Goal: Task Accomplishment & Management: Manage account settings

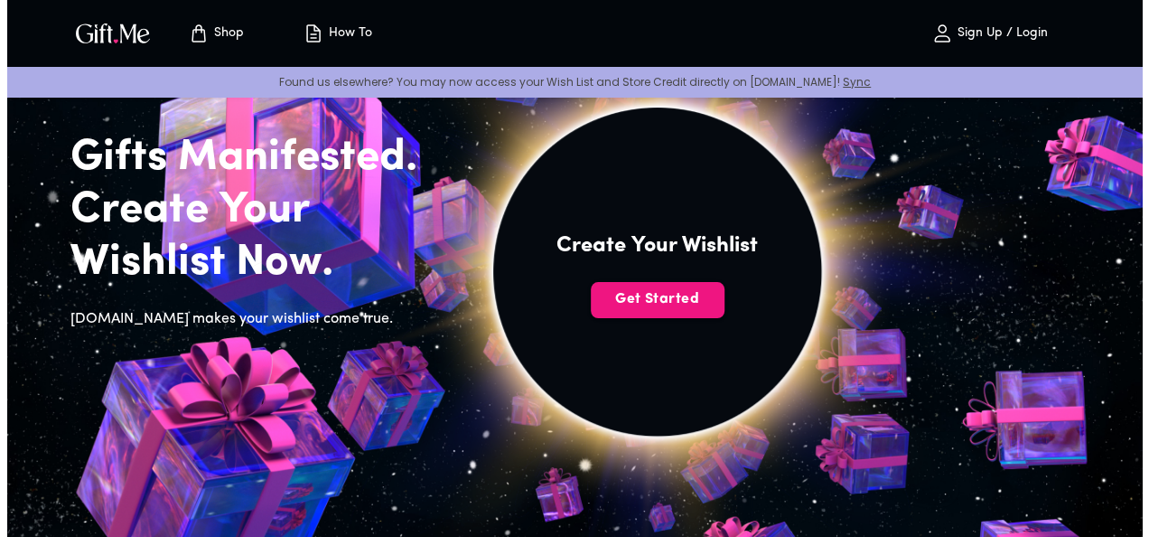
scroll to position [99, 0]
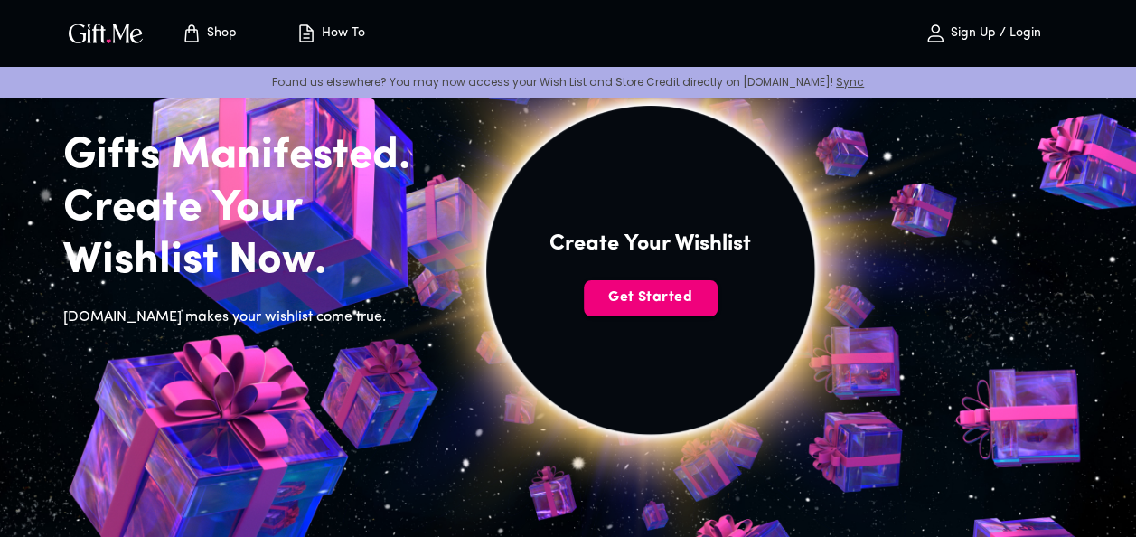
click at [622, 292] on span "Get Started" at bounding box center [651, 297] width 134 height 20
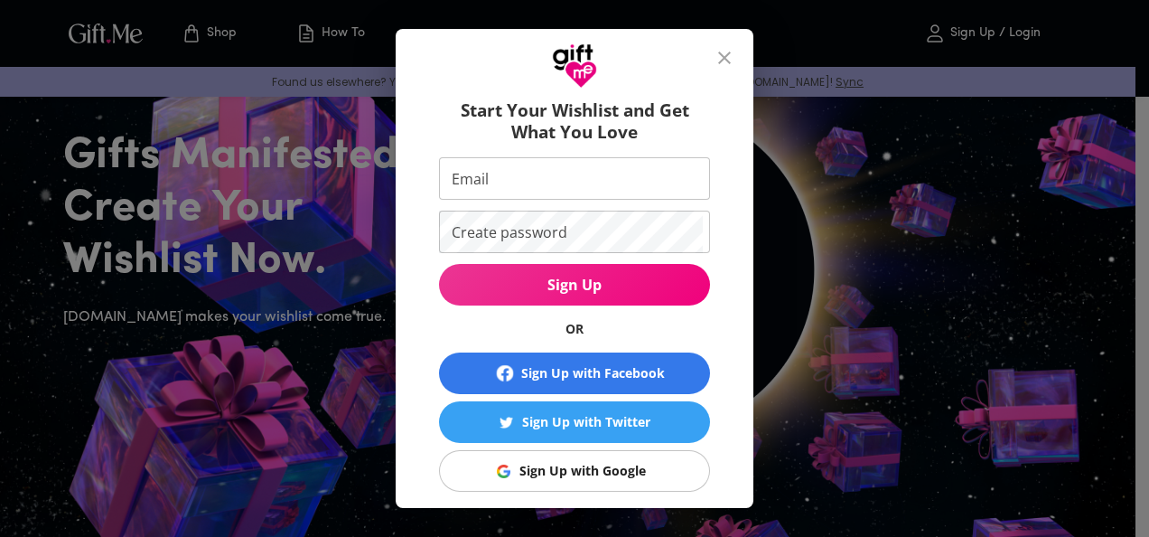
scroll to position [37, 0]
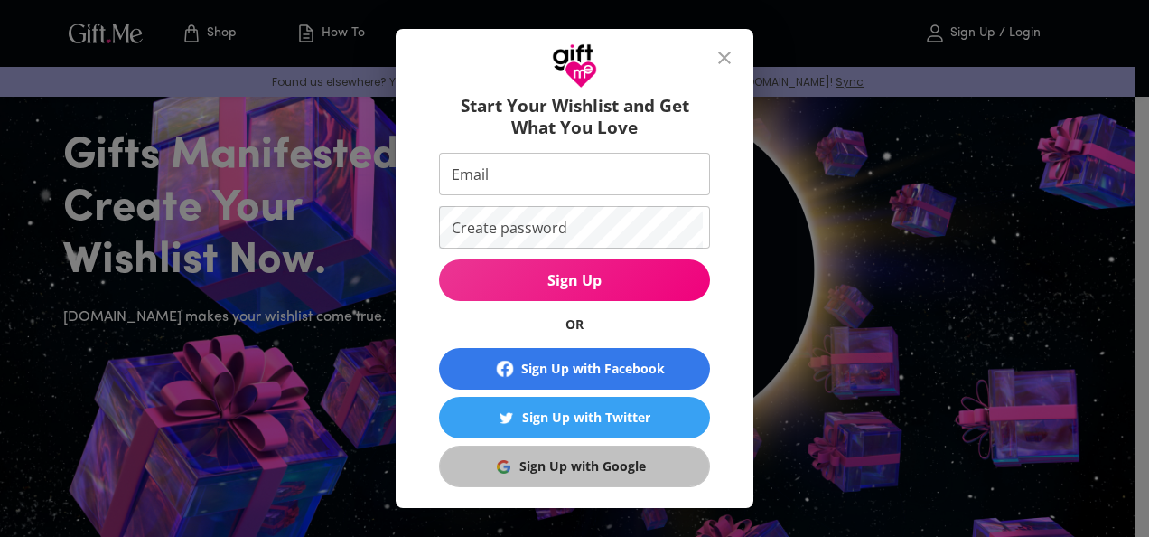
click at [546, 454] on button "Sign Up with Google" at bounding box center [574, 466] width 271 height 42
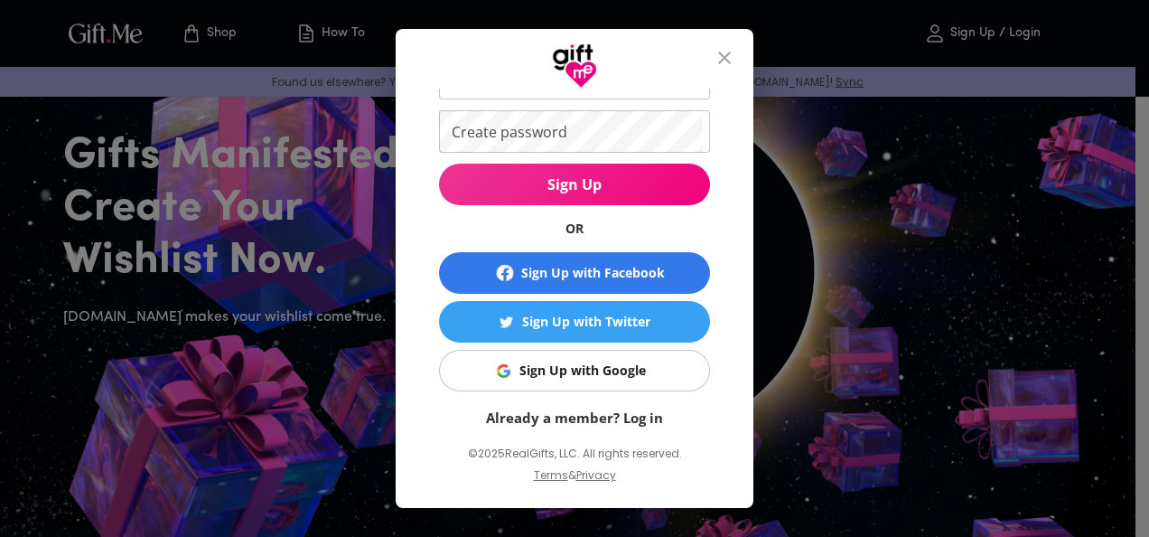
scroll to position [139, 0]
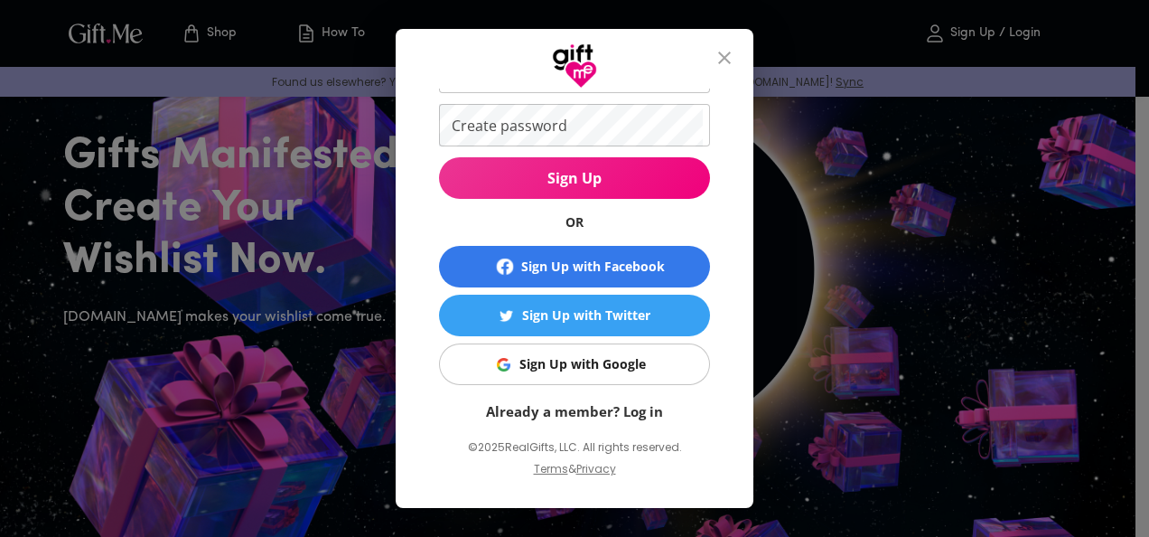
click at [631, 401] on p "Already a member? Log in" at bounding box center [574, 411] width 271 height 20
click at [632, 407] on link "Already a member? Log in" at bounding box center [574, 411] width 177 height 18
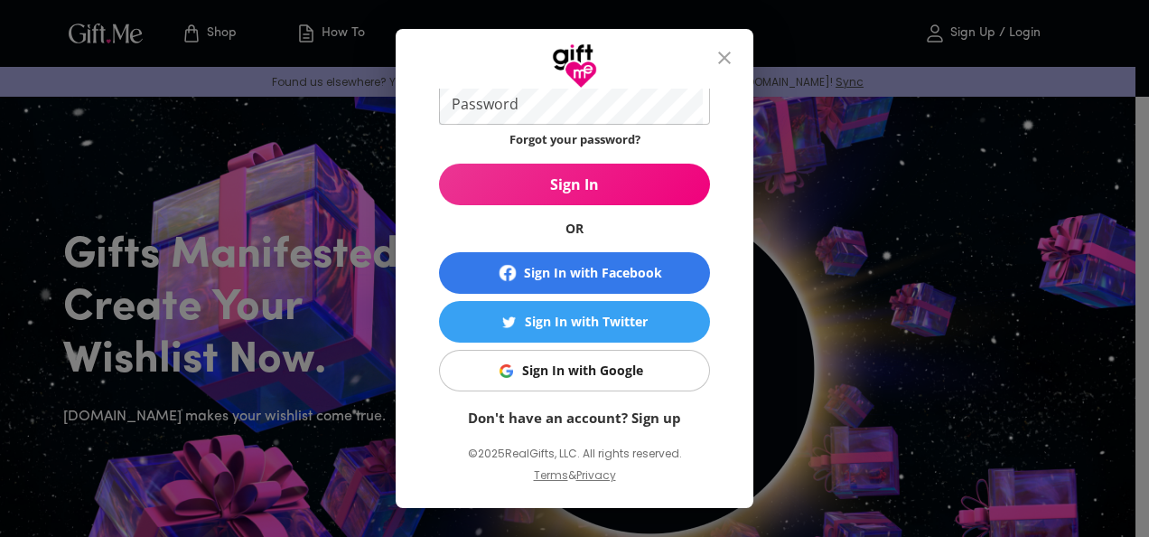
scroll to position [145, 0]
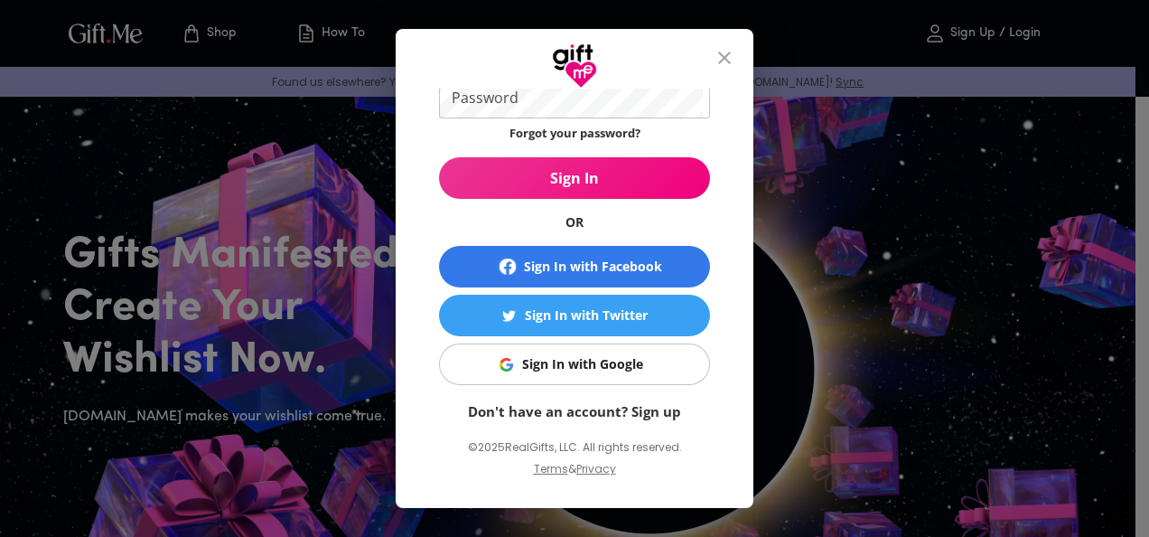
click at [559, 402] on link "Don't have an account? Sign up" at bounding box center [574, 411] width 213 height 18
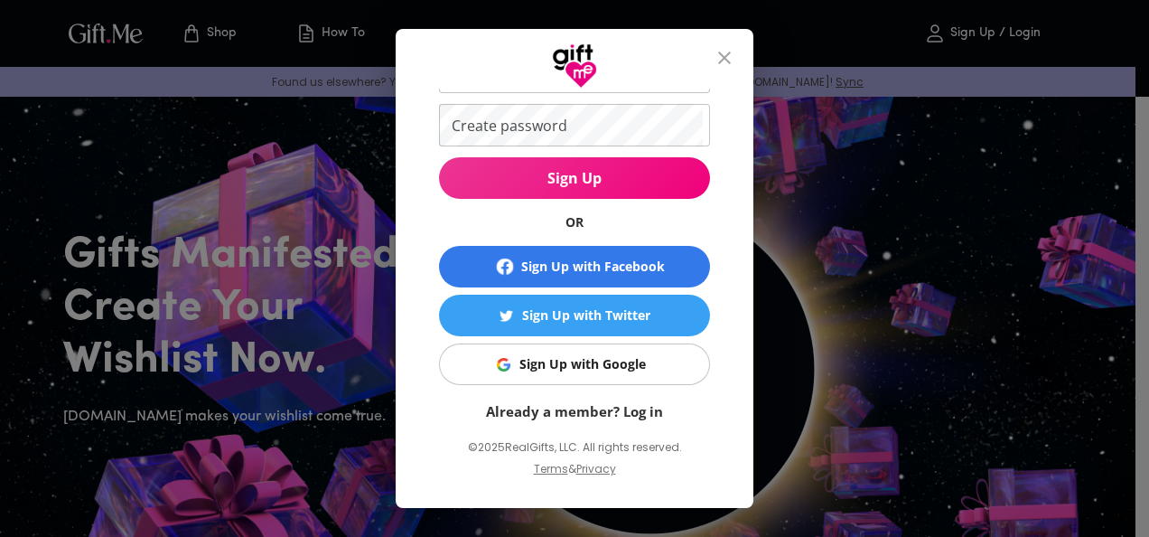
click at [559, 402] on link "Already a member? Log in" at bounding box center [574, 411] width 177 height 18
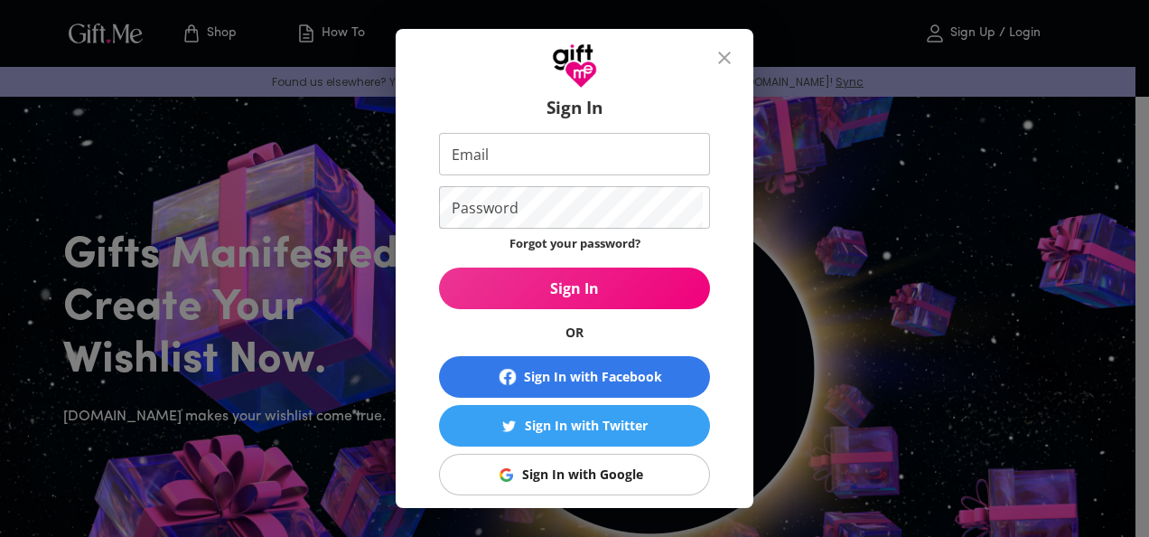
scroll to position [0, 0]
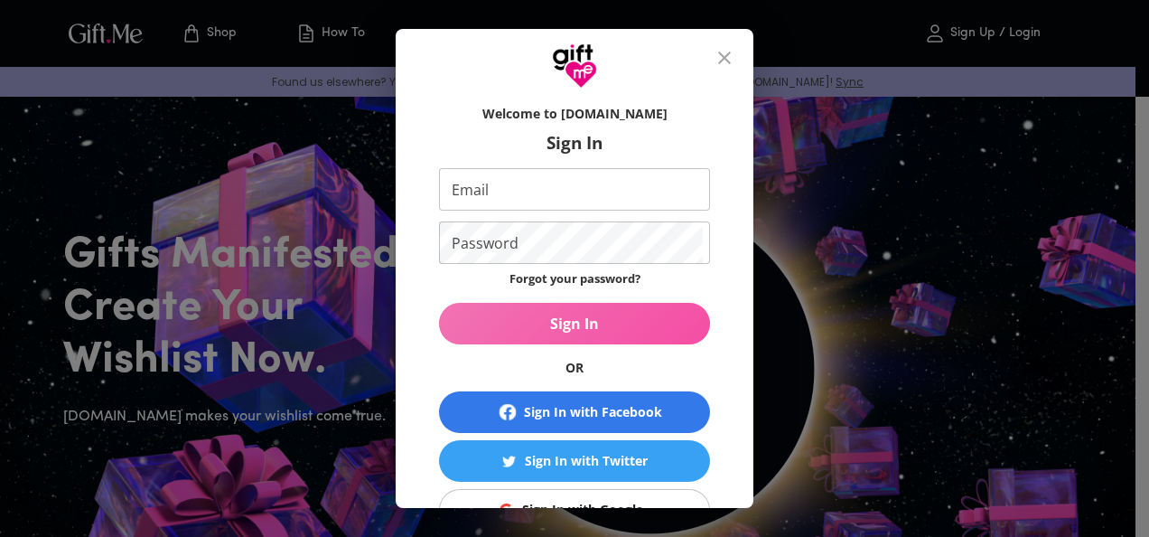
click at [569, 318] on span "Sign In" at bounding box center [574, 324] width 271 height 20
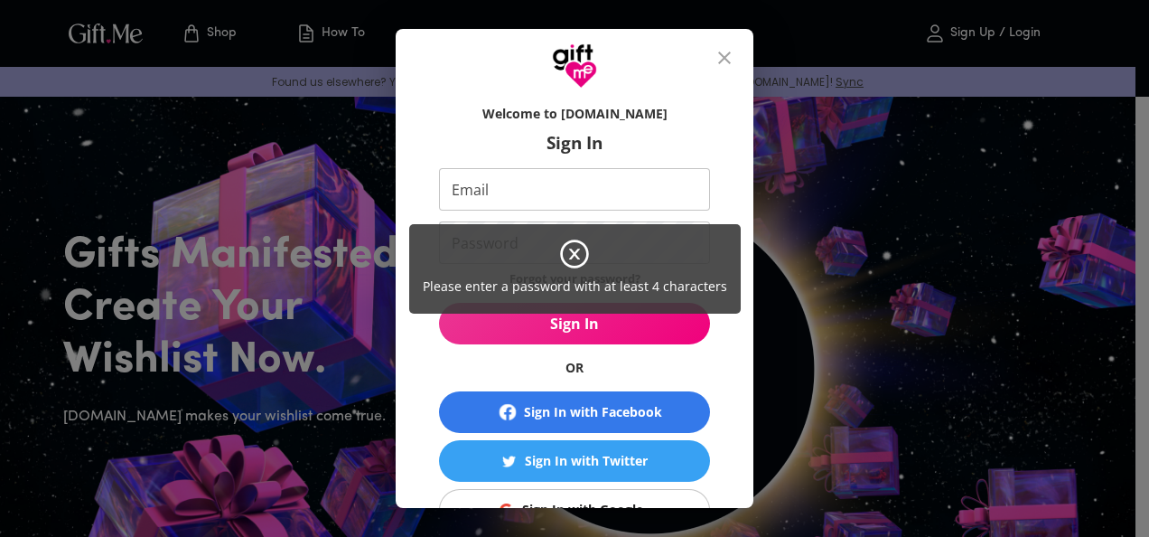
click at [578, 256] on icon at bounding box center [574, 254] width 33 height 33
click at [578, 252] on icon at bounding box center [574, 254] width 33 height 33
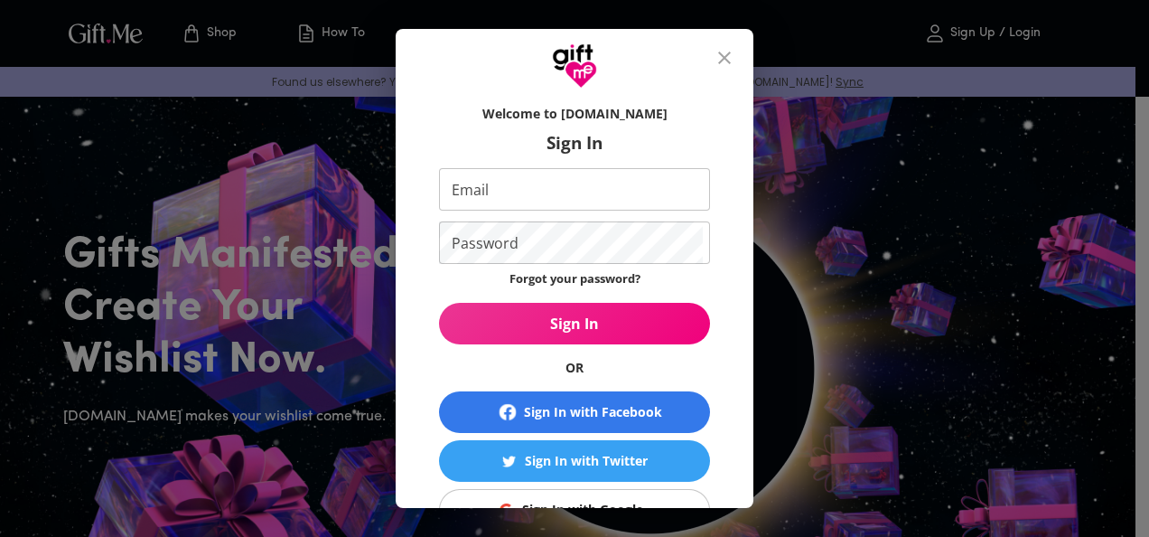
click at [550, 178] on input "Email" at bounding box center [571, 189] width 264 height 42
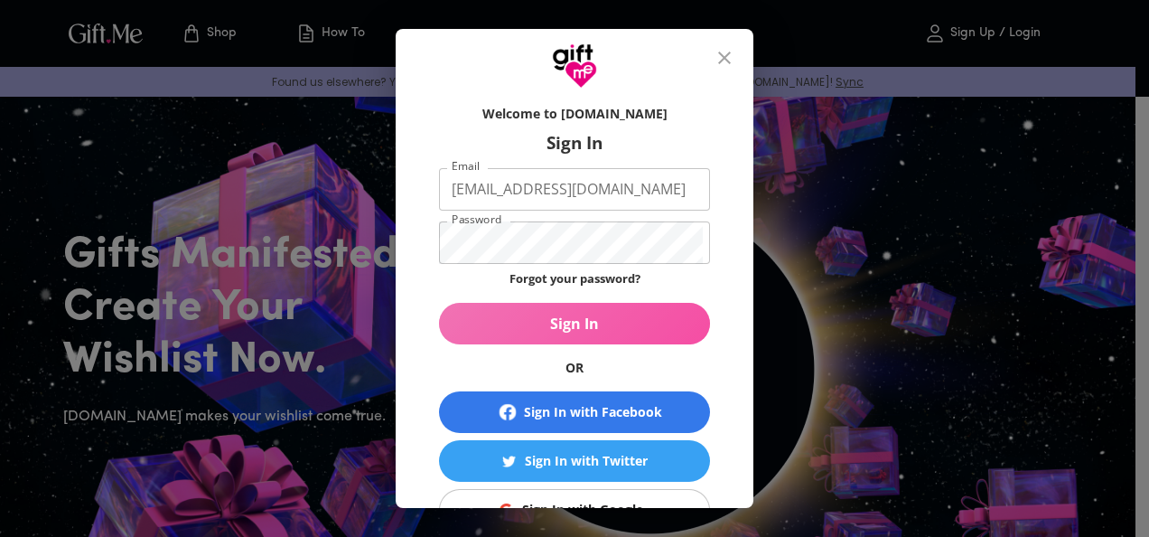
click at [586, 327] on span "Sign In" at bounding box center [574, 324] width 271 height 20
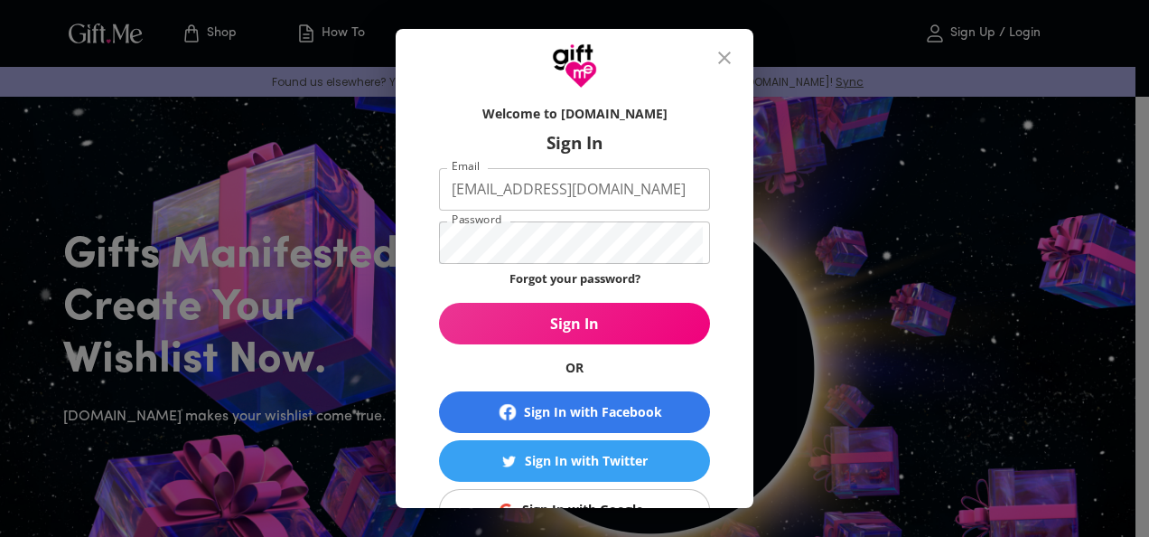
scroll to position [145, 0]
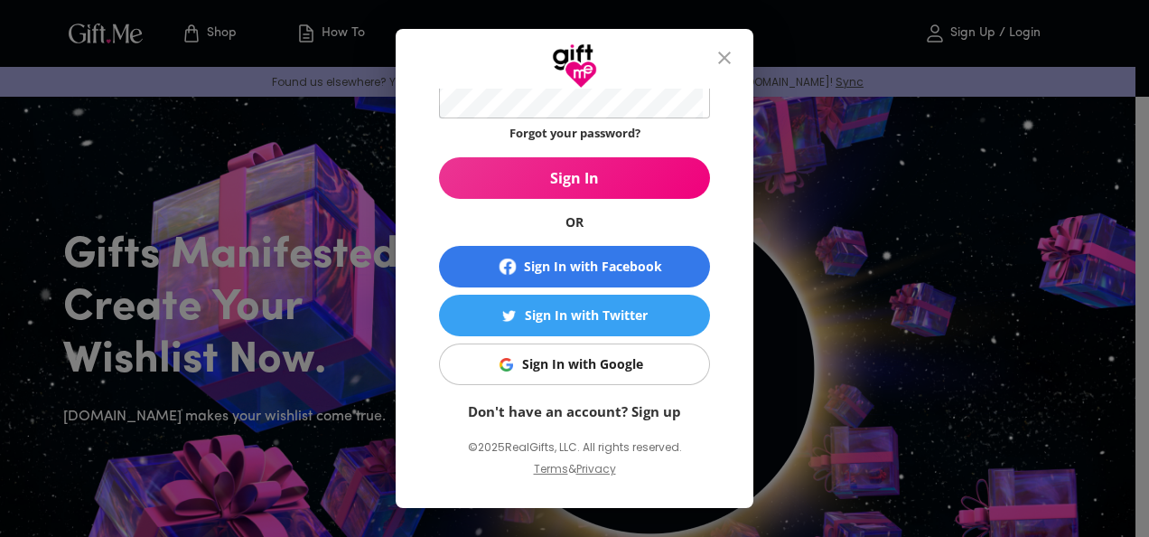
click at [614, 409] on link "Don't have an account? Sign up" at bounding box center [574, 411] width 213 height 18
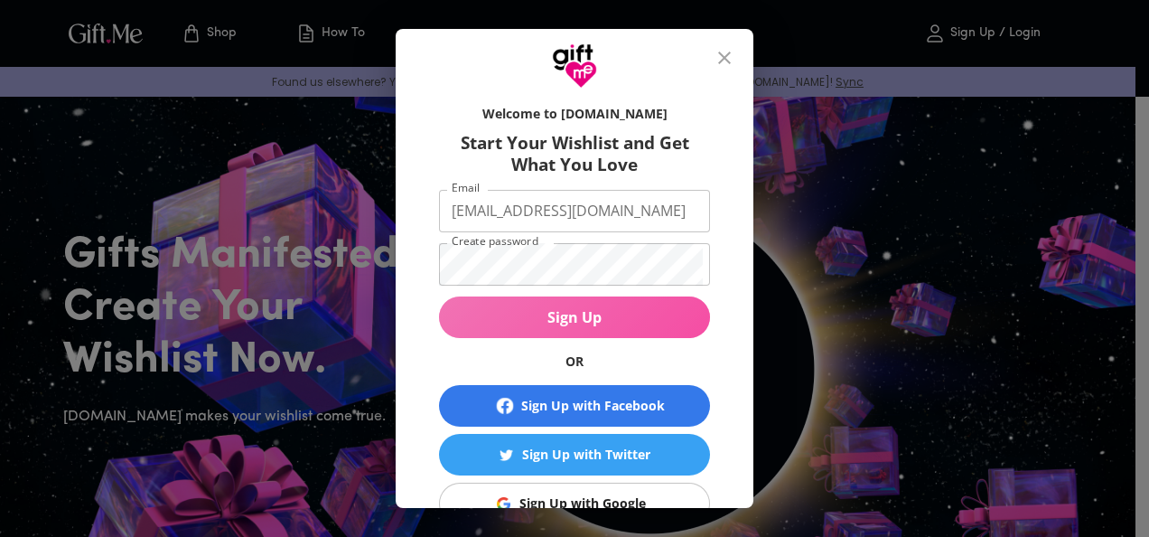
click at [607, 316] on span "Sign Up" at bounding box center [574, 317] width 271 height 20
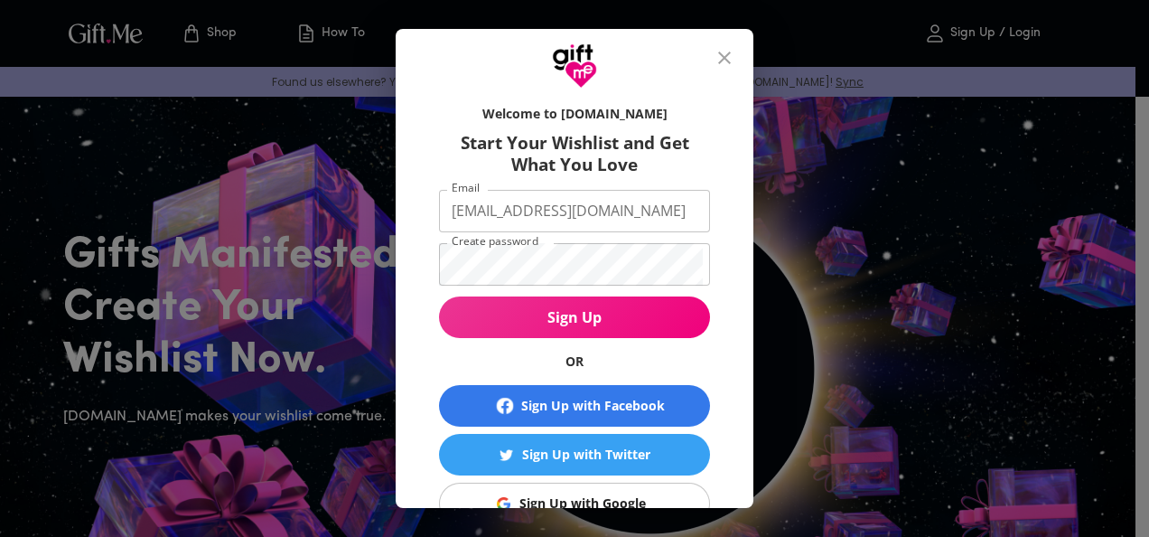
scroll to position [139, 0]
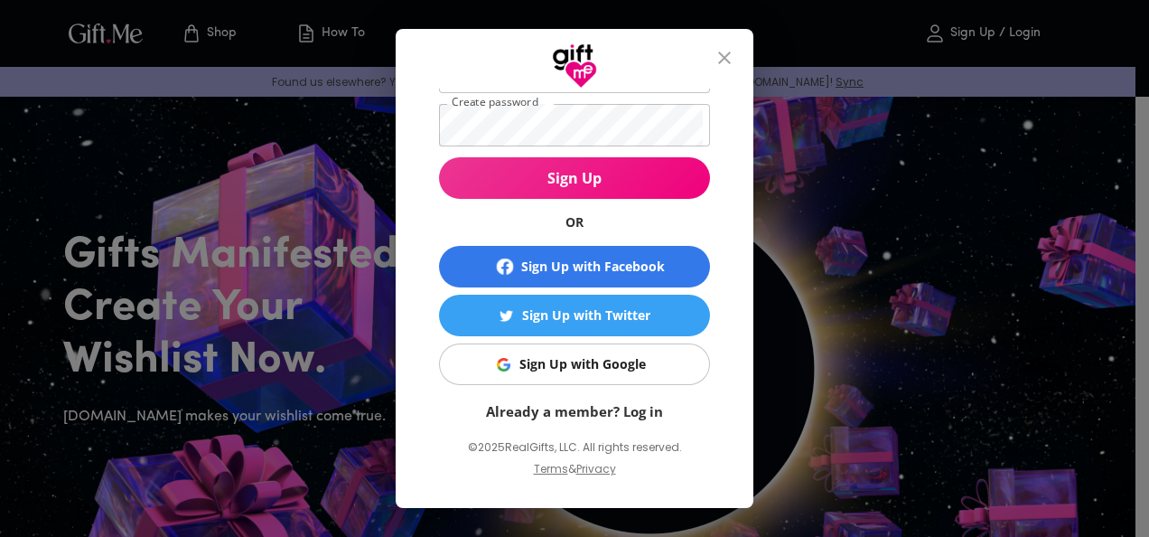
click at [634, 409] on link "Already a member? Log in" at bounding box center [574, 411] width 177 height 18
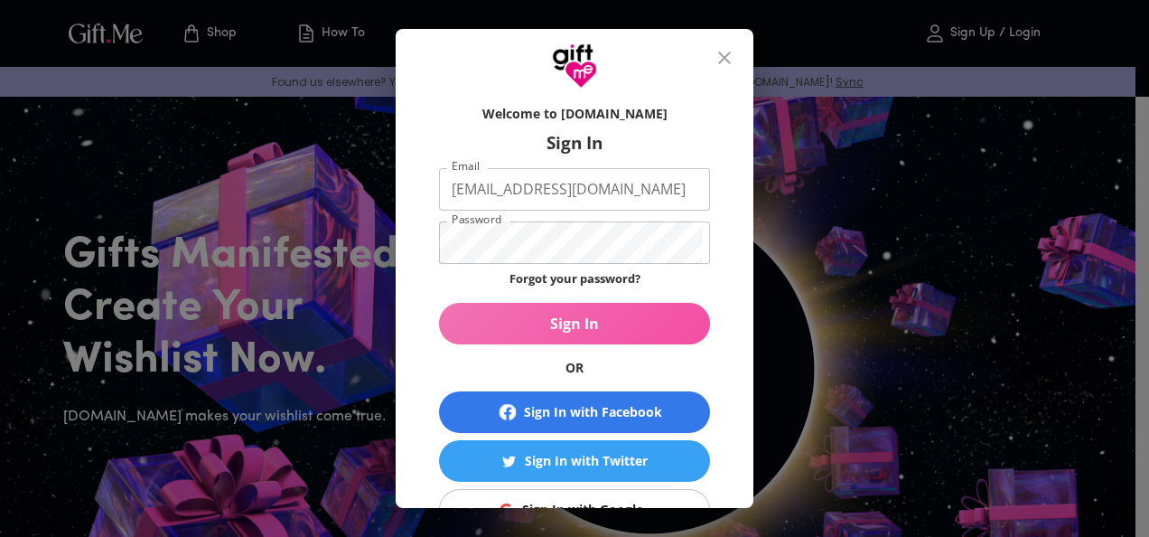
click at [579, 316] on span "Sign In" at bounding box center [574, 324] width 271 height 20
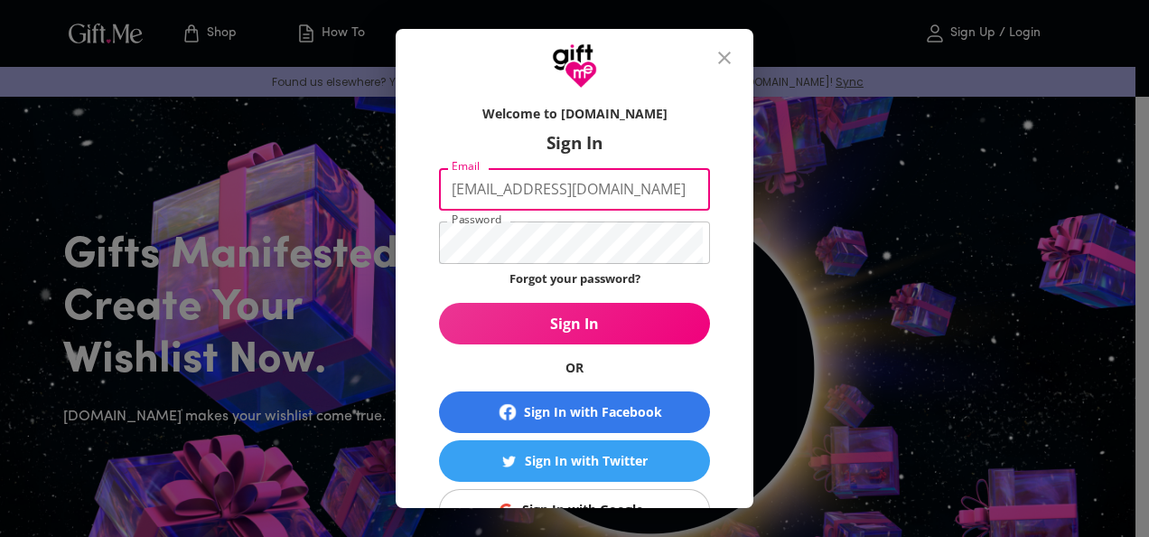
click at [644, 183] on input "rohanjha4554@gmail.com" at bounding box center [571, 189] width 264 height 42
type input "rojha"
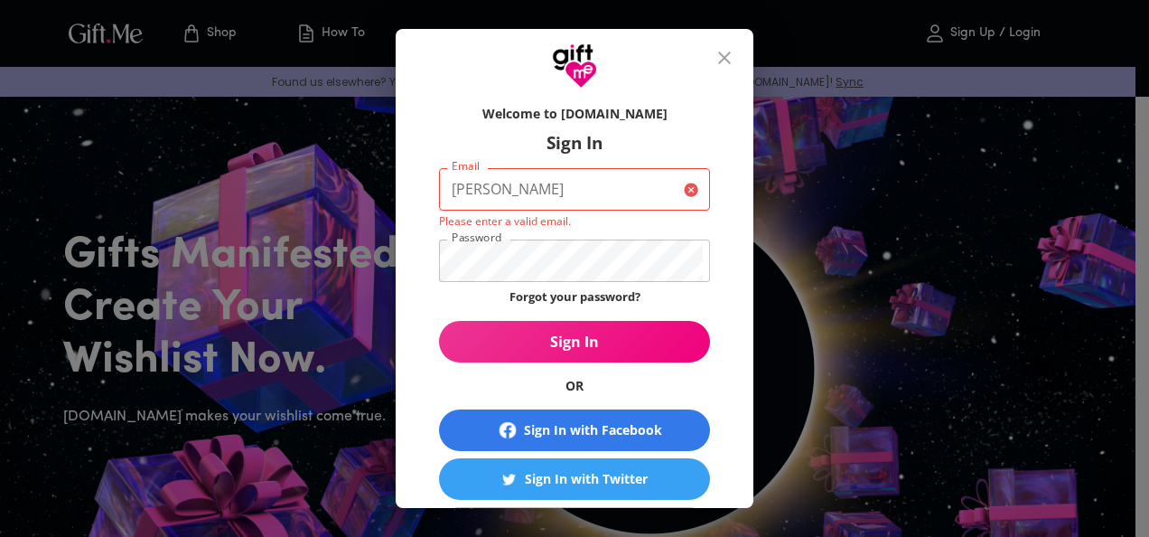
click at [972, 296] on div "Welcome to Gift.me Sign In Email rojha Email Please enter a valid email. Passwo…" at bounding box center [574, 268] width 1149 height 537
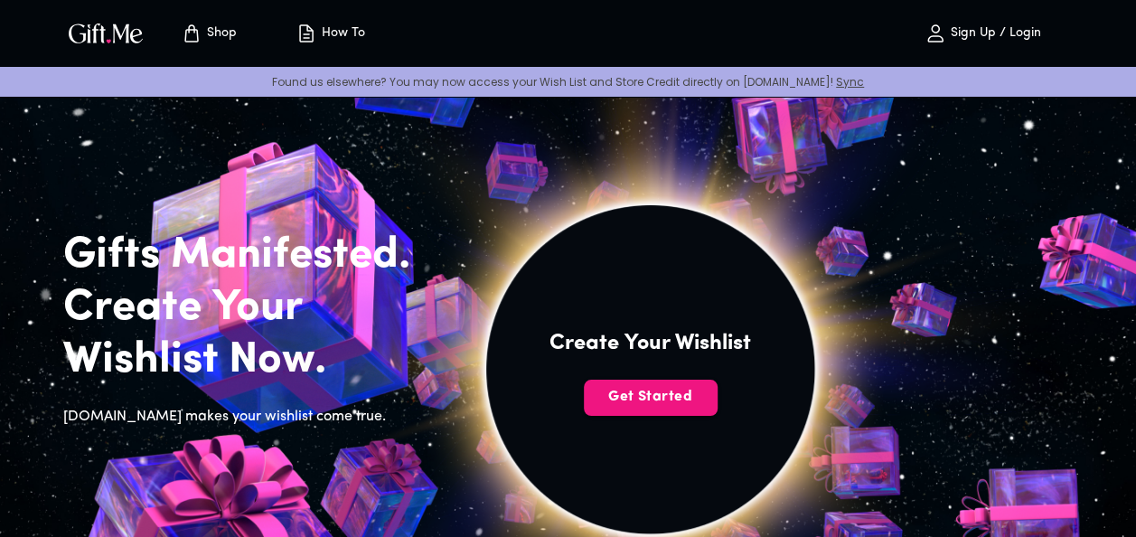
click at [881, 369] on img at bounding box center [650, 369] width 812 height 812
click at [1022, 34] on p "Sign Up / Login" at bounding box center [993, 33] width 95 height 15
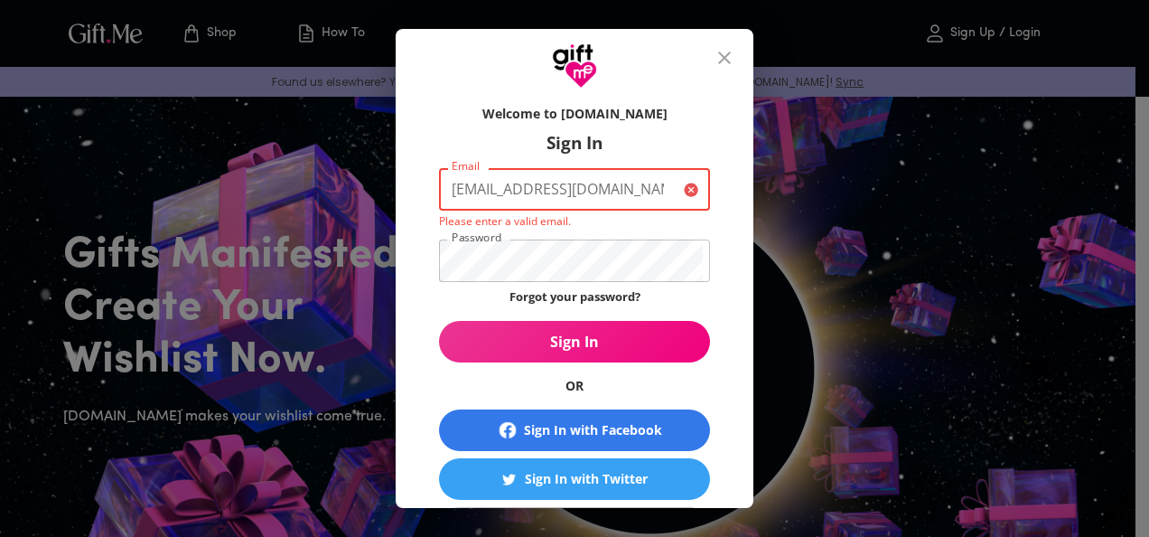
type input "rohanjha4554@gmail.com"
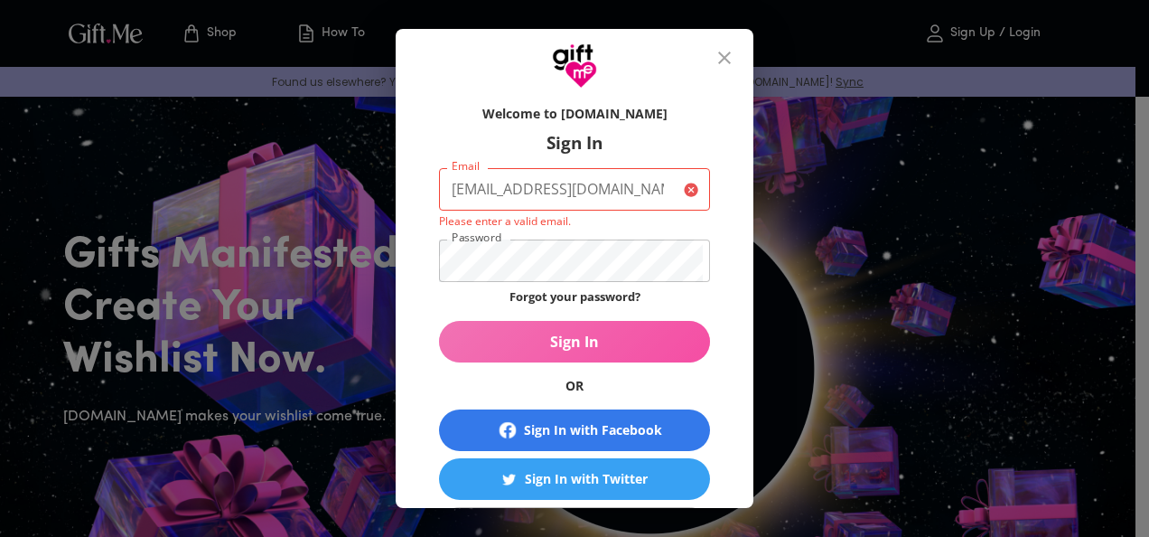
click at [542, 333] on span "Sign In" at bounding box center [574, 342] width 271 height 20
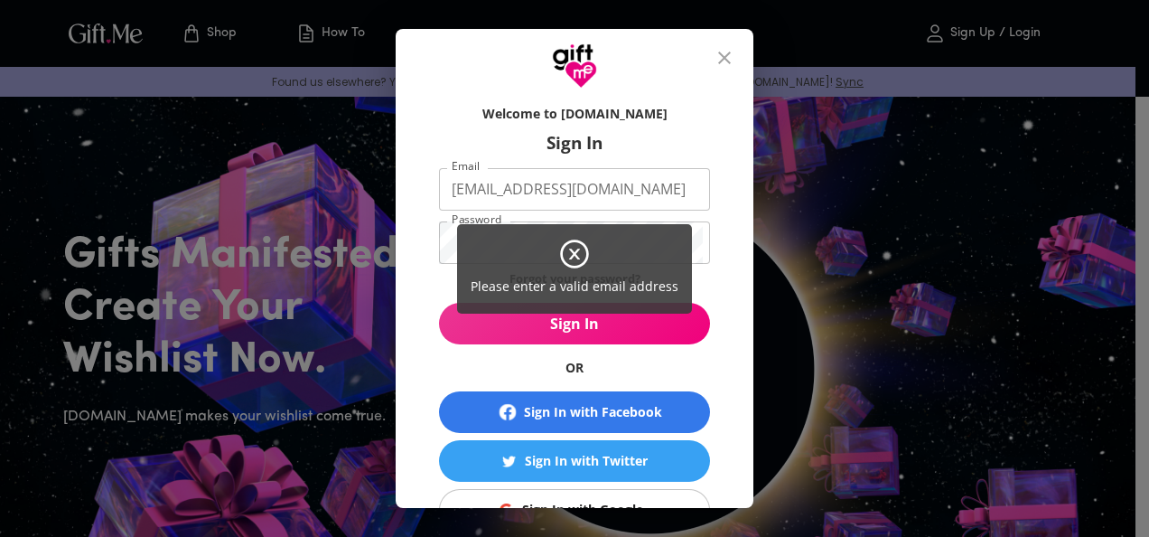
click at [573, 249] on icon at bounding box center [574, 254] width 33 height 33
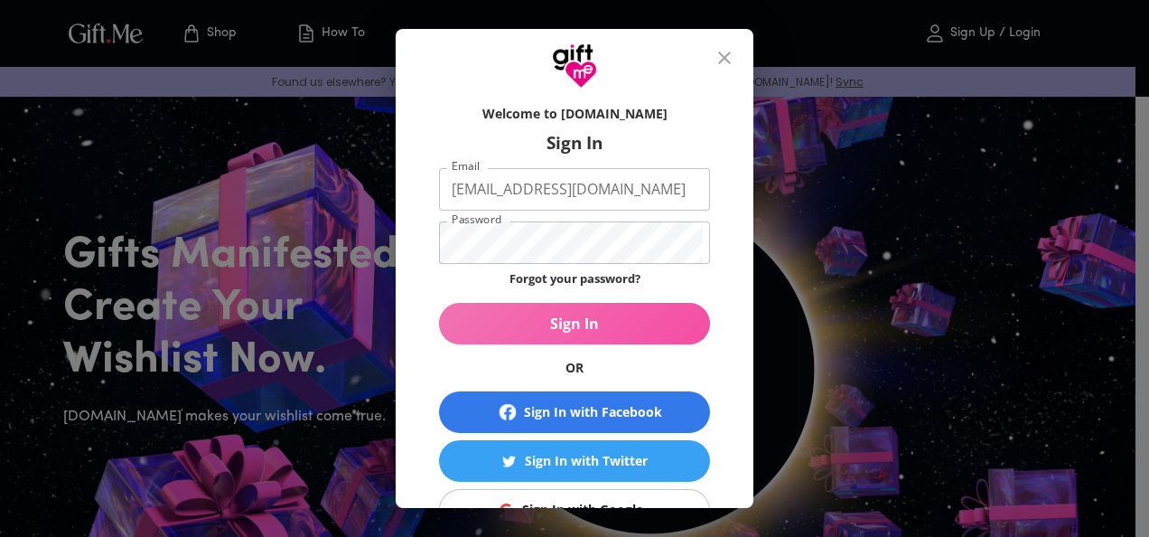
click at [575, 325] on span "Sign In" at bounding box center [574, 324] width 271 height 20
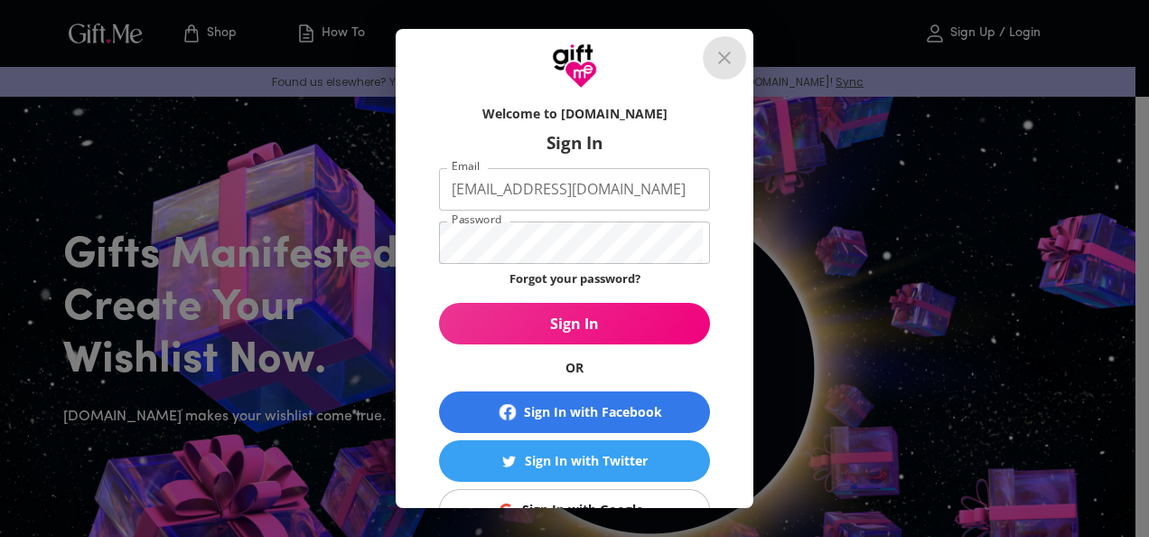
click at [736, 48] on icon "close" at bounding box center [725, 58] width 22 height 22
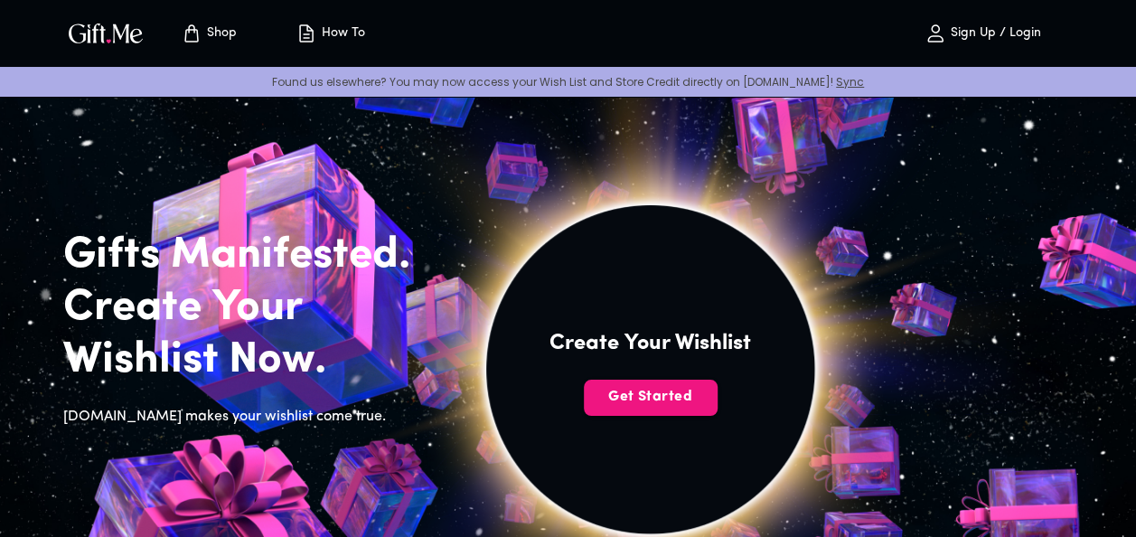
click at [961, 28] on p "Sign Up / Login" at bounding box center [993, 33] width 95 height 15
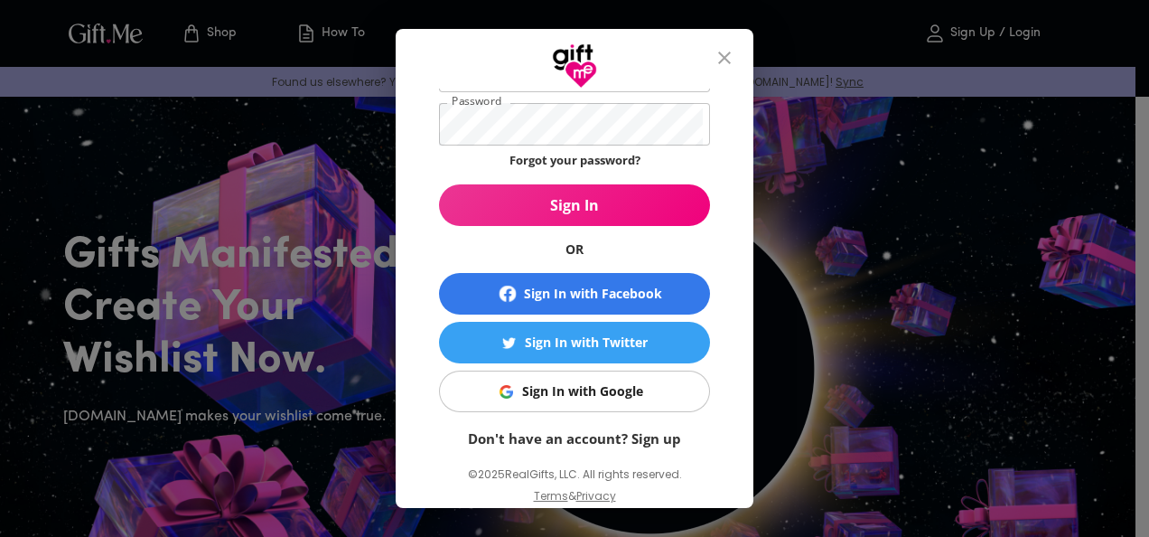
scroll to position [145, 0]
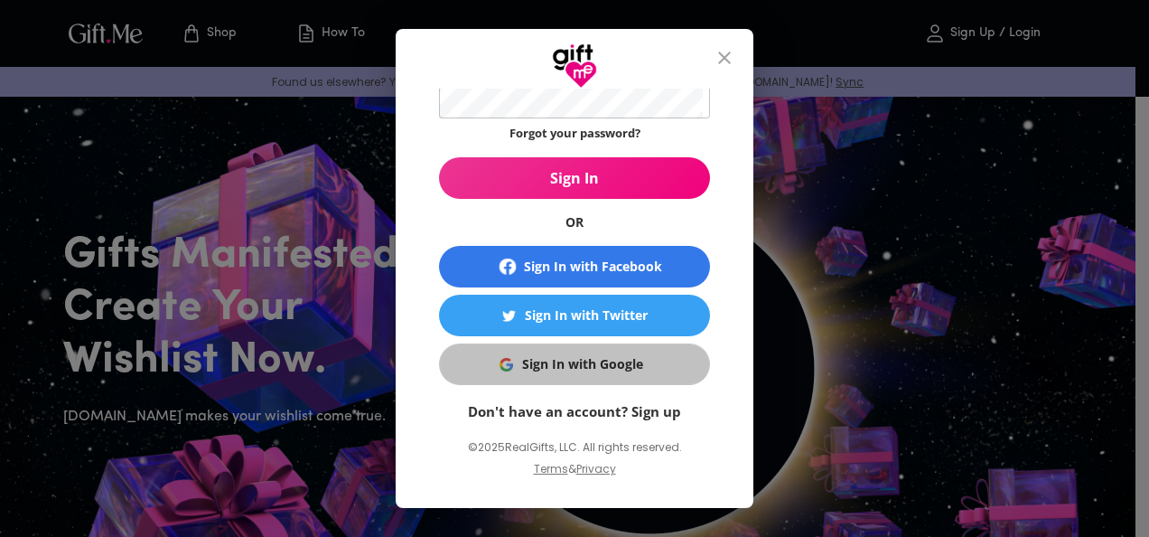
click at [571, 367] on div "Sign In with Google" at bounding box center [582, 364] width 121 height 20
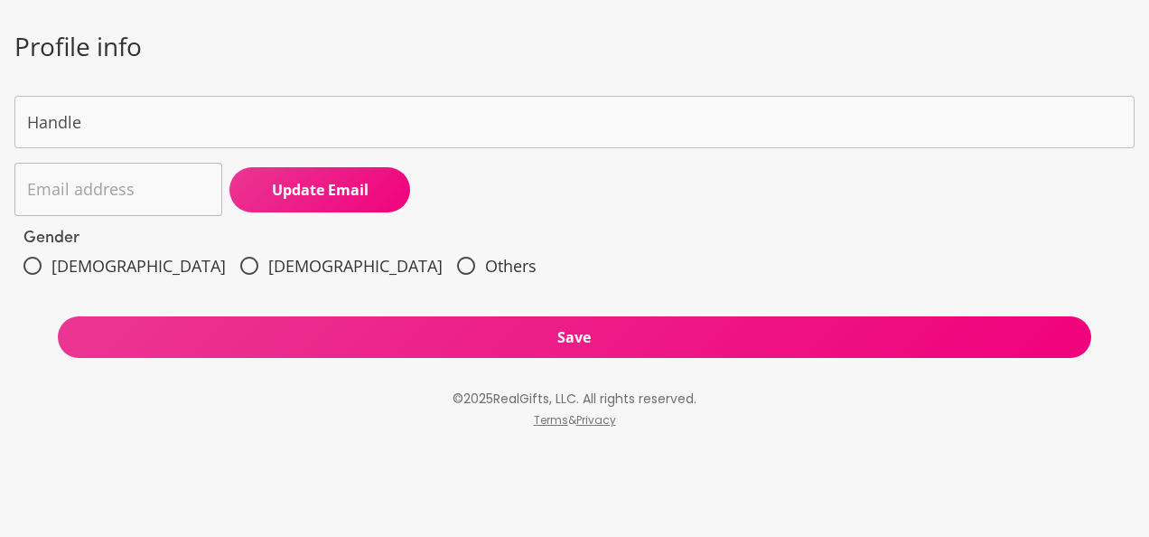
type input "Sunnyjha"
click at [36, 266] on input "[DEMOGRAPHIC_DATA]" at bounding box center [33, 266] width 38 height 38
radio input "true"
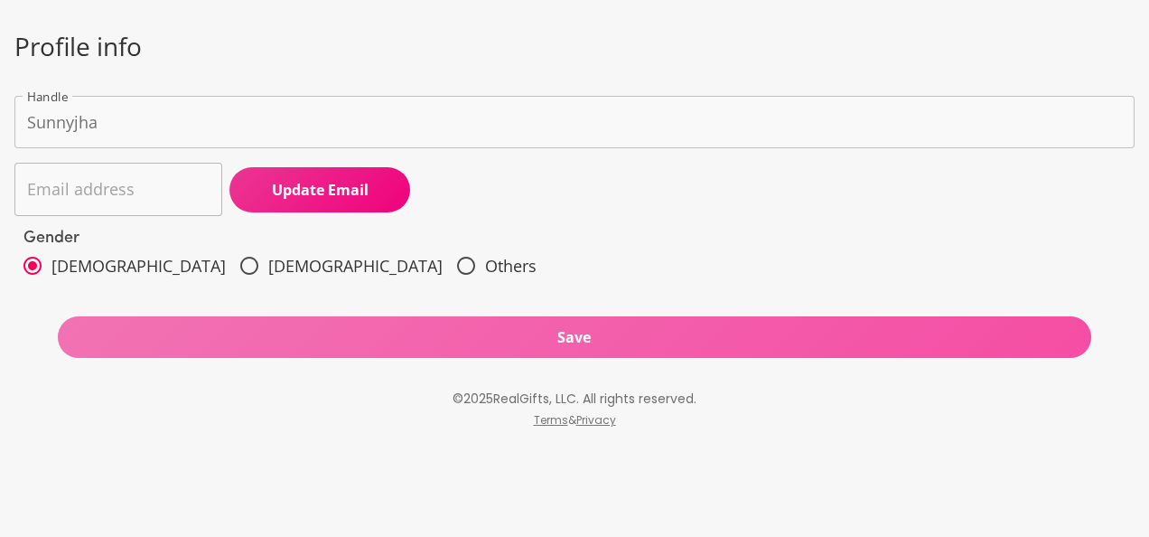
click at [309, 333] on span "Save" at bounding box center [575, 337] width 1035 height 20
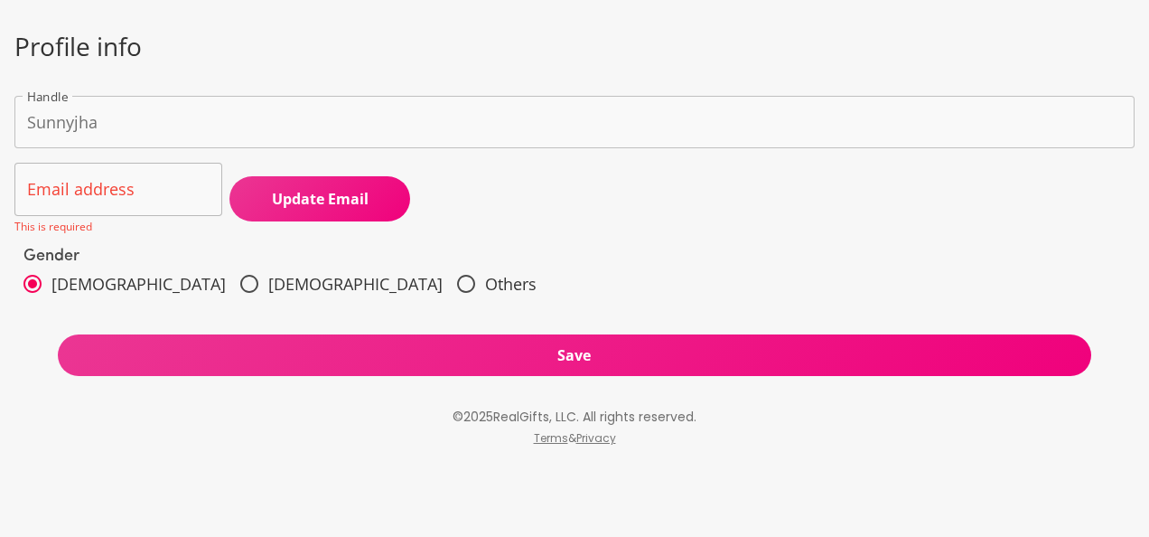
click at [134, 126] on div "Handle Sunnyjha Handle Email address Email address This is required Update Emai…" at bounding box center [574, 201] width 1120 height 210
click at [217, 235] on div "Handle Sunnyjha Handle Email address Email address This is required Update Emai…" at bounding box center [574, 201] width 1120 height 210
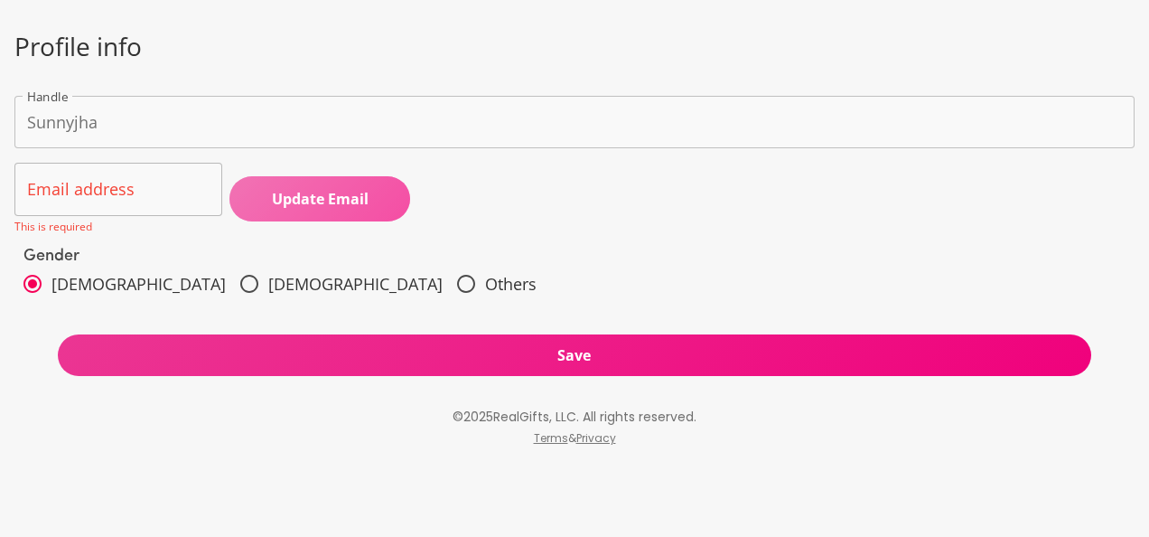
click at [282, 189] on span "Update Email" at bounding box center [320, 199] width 181 height 20
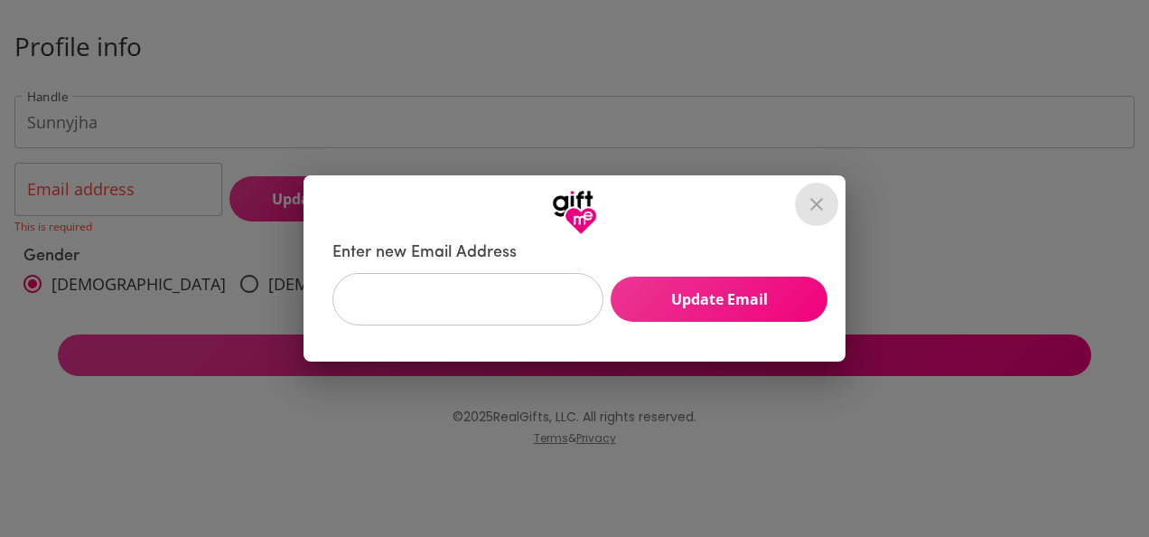
click at [815, 199] on icon "close" at bounding box center [817, 204] width 22 height 22
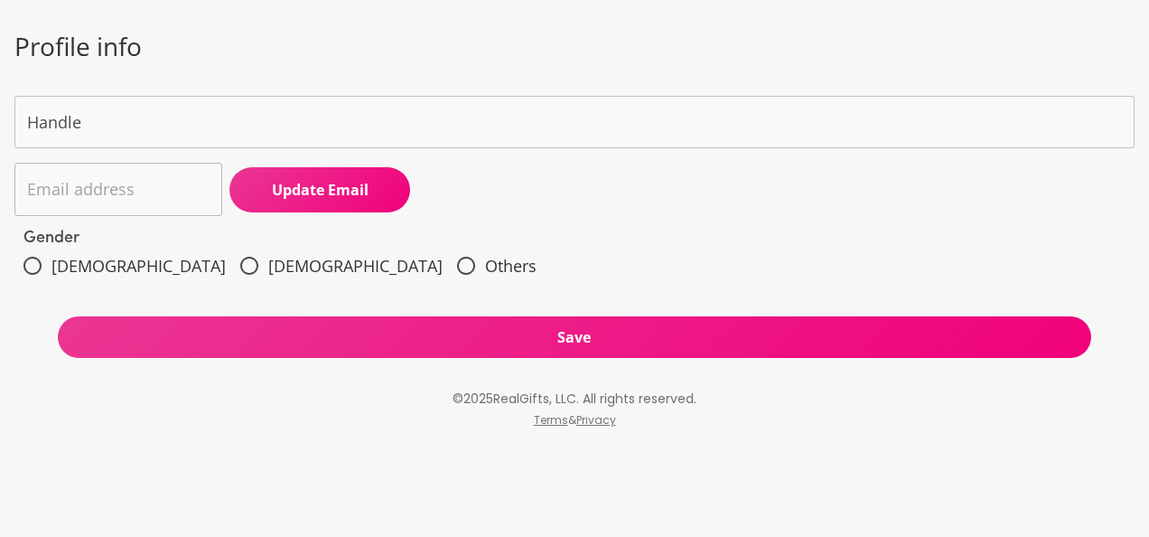
type input "Sunnyjha"
click at [39, 261] on div "Handle Sunnyjha Handle Email address Email address Update Email Gender Male Fem…" at bounding box center [574, 192] width 1120 height 192
click at [39, 261] on input "Male" at bounding box center [33, 266] width 38 height 38
radio input "true"
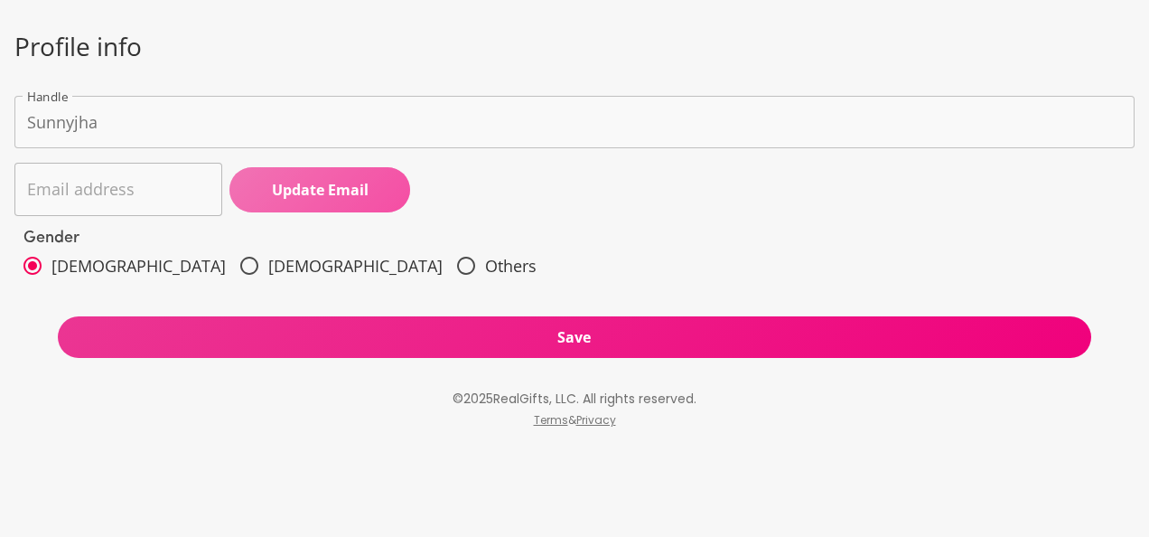
click at [302, 192] on span "Update Email" at bounding box center [320, 190] width 181 height 20
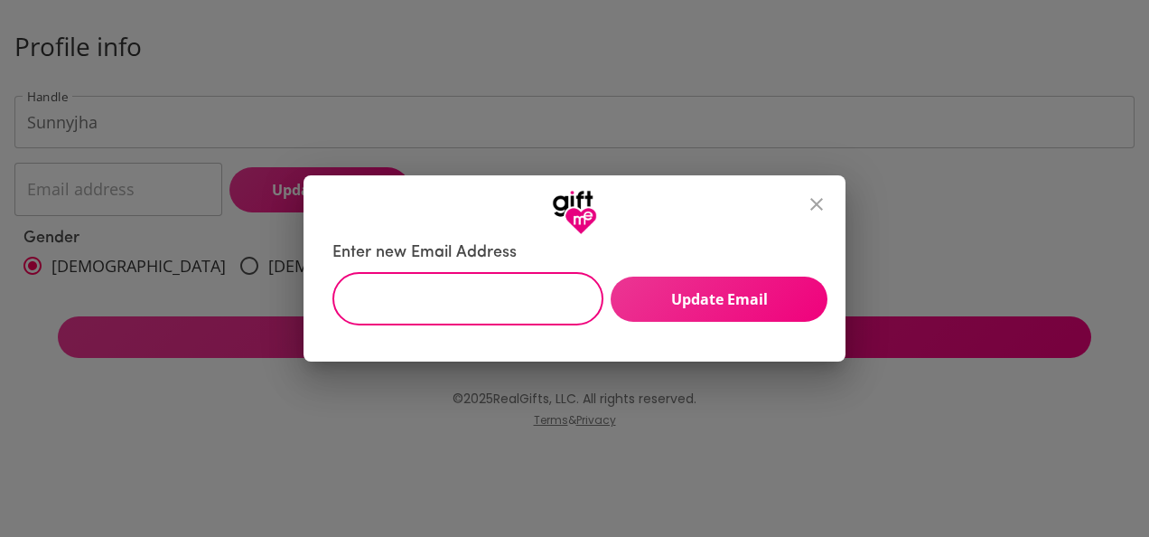
click at [412, 298] on input "Enter new Email Address" at bounding box center [458, 299] width 251 height 52
type input "[EMAIL_ADDRESS][DOMAIN_NAME]"
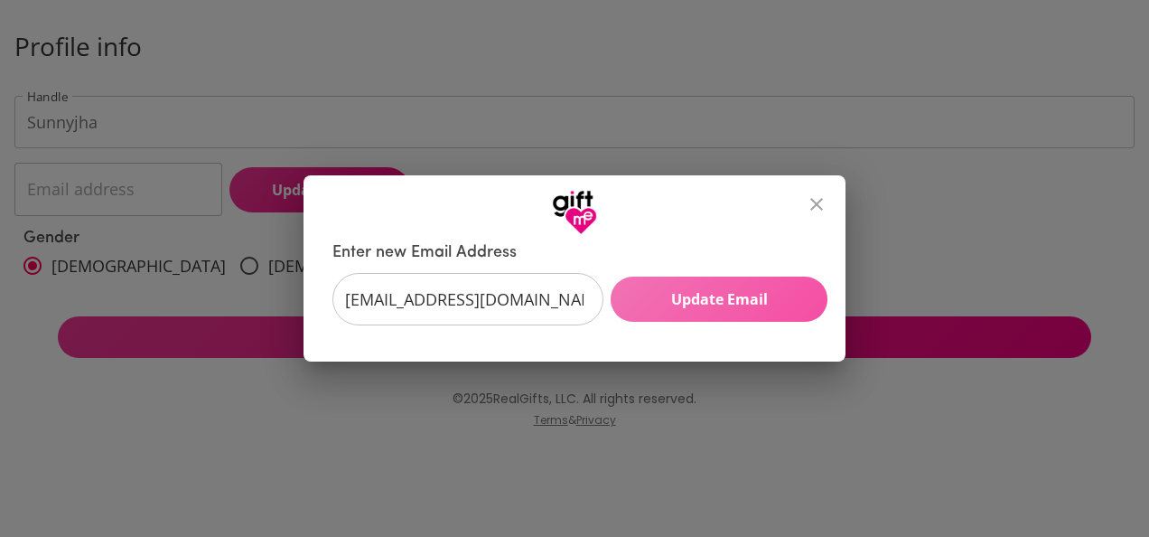
click at [698, 286] on button "Update Email" at bounding box center [719, 298] width 217 height 45
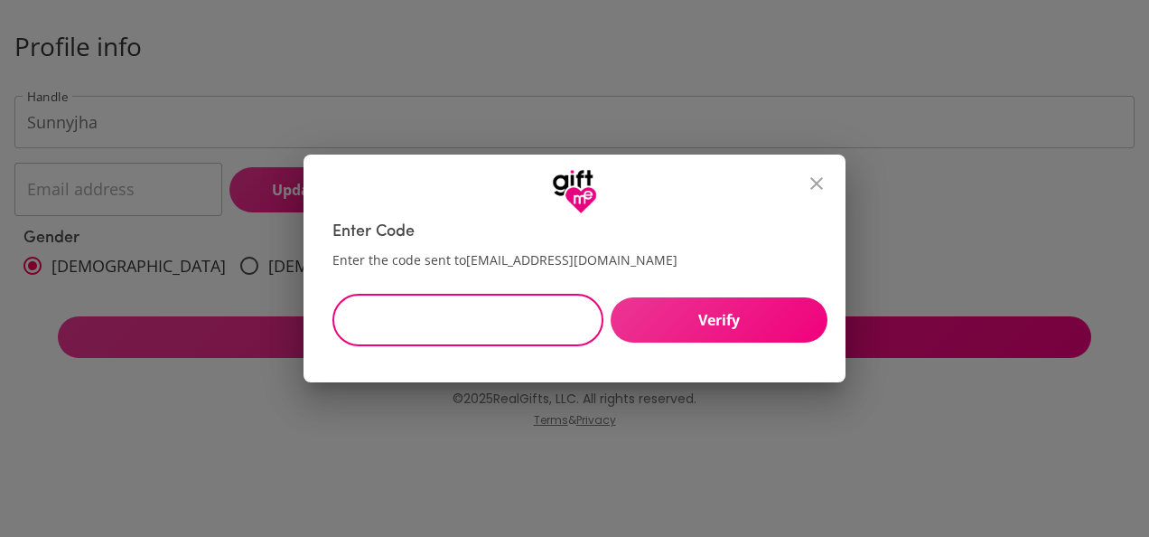
click at [479, 321] on input "text" at bounding box center [458, 320] width 251 height 52
type input "207667"
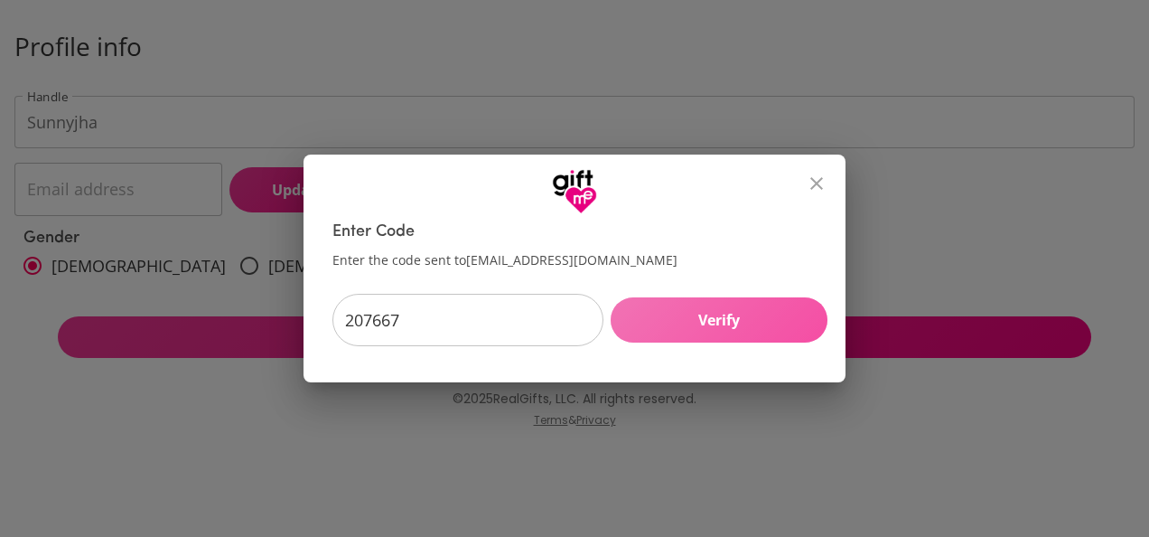
click at [668, 316] on span "Verify" at bounding box center [719, 320] width 217 height 20
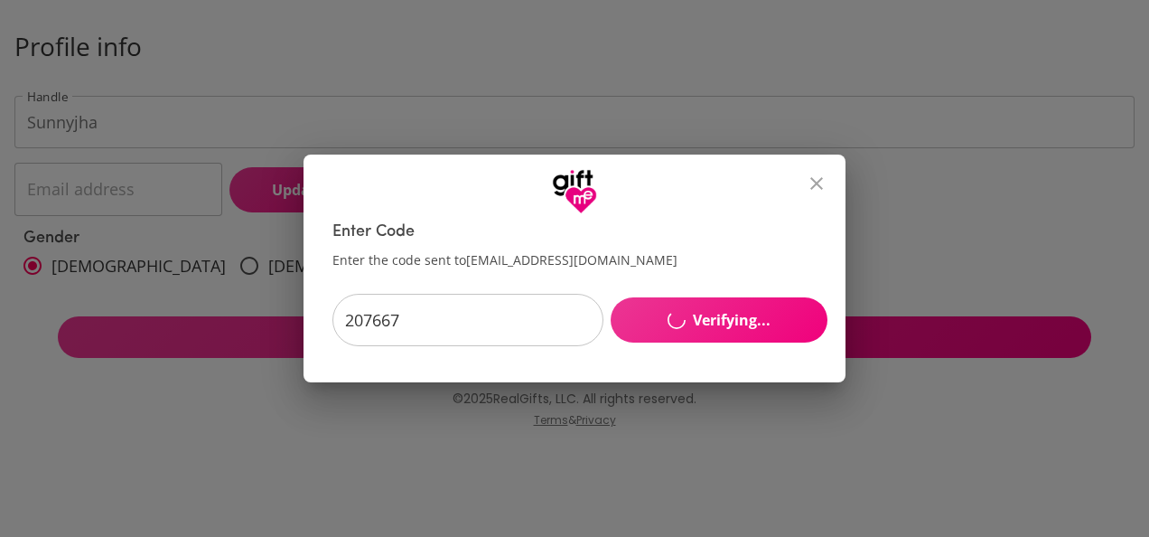
type input "rohanjha4554@gmail.com"
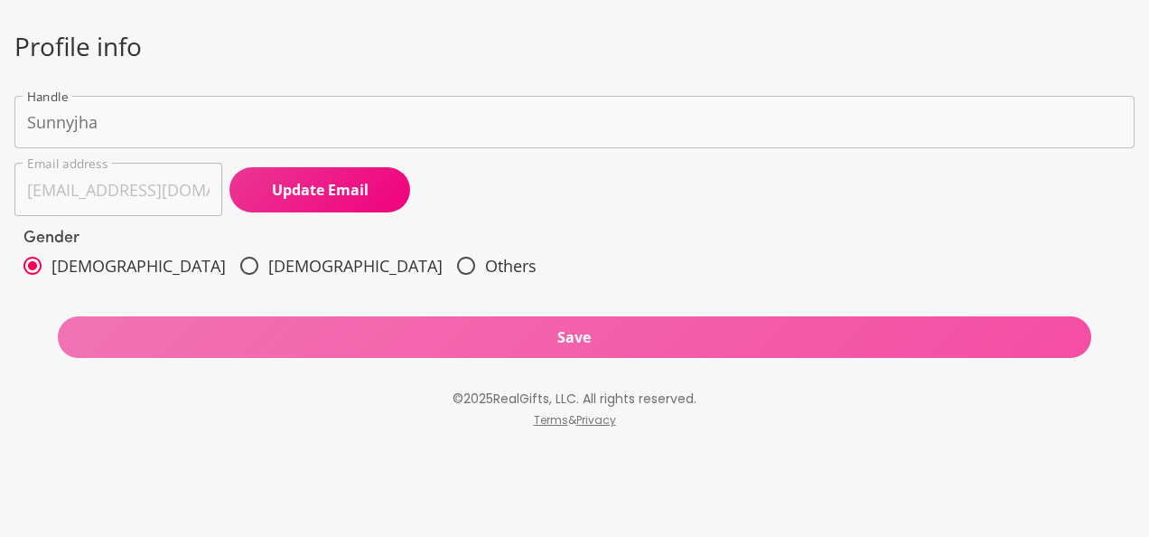
click at [571, 331] on span "Save" at bounding box center [575, 337] width 1035 height 20
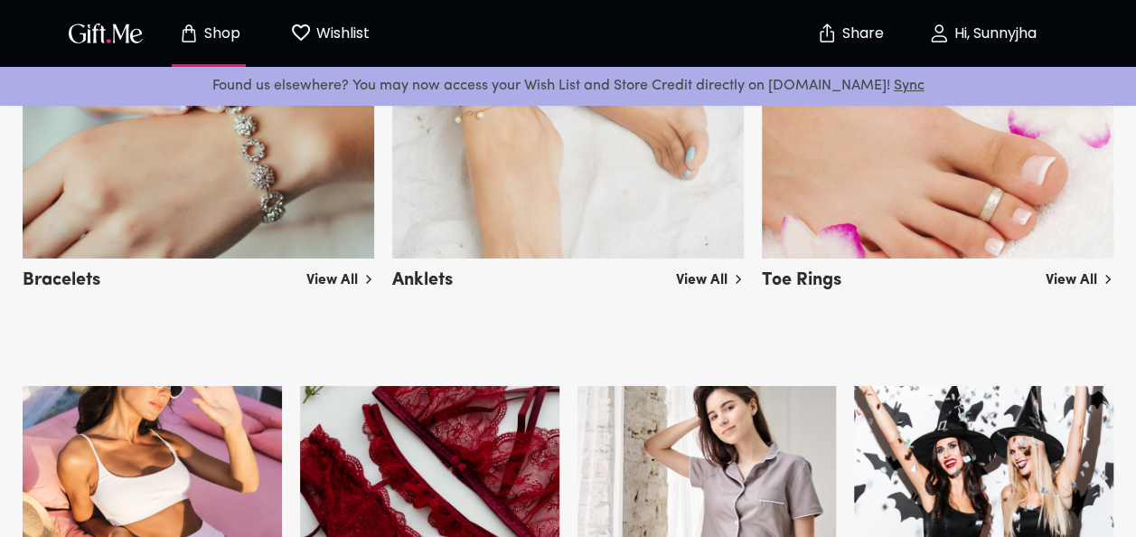
scroll to position [2970, 0]
